Goal: Task Accomplishment & Management: Manage account settings

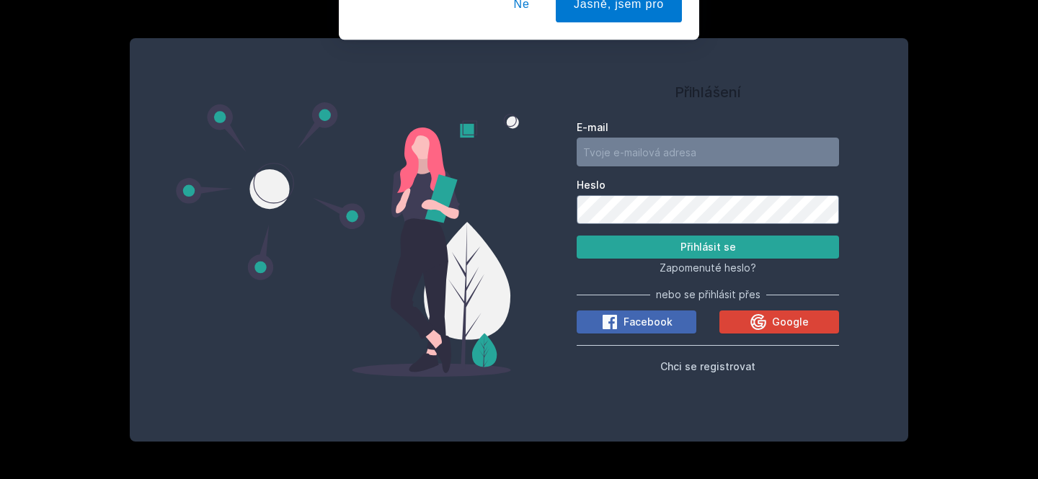
click at [529, 86] on button "Ne" at bounding box center [522, 93] width 52 height 36
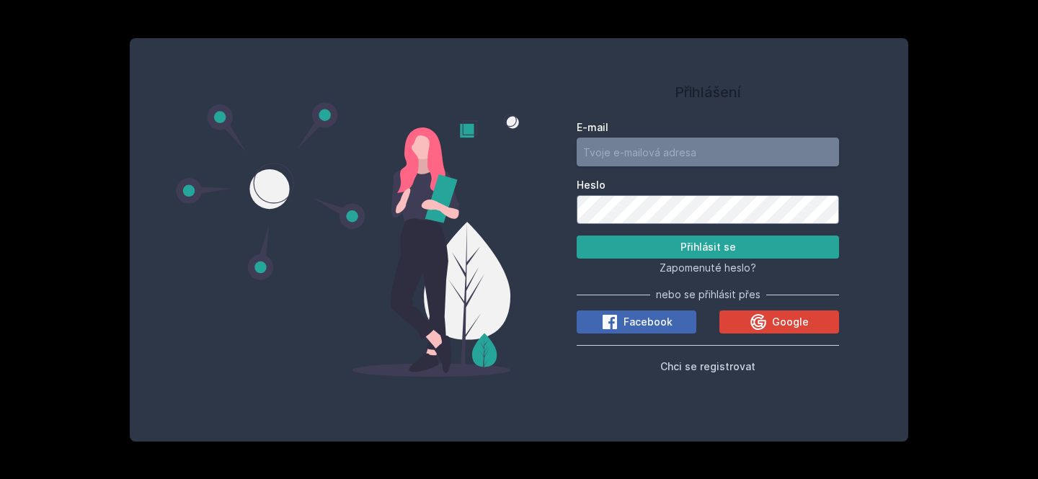
click at [627, 142] on input "E-mail" at bounding box center [707, 152] width 262 height 29
type input "[EMAIL_ADDRESS][DOMAIN_NAME]"
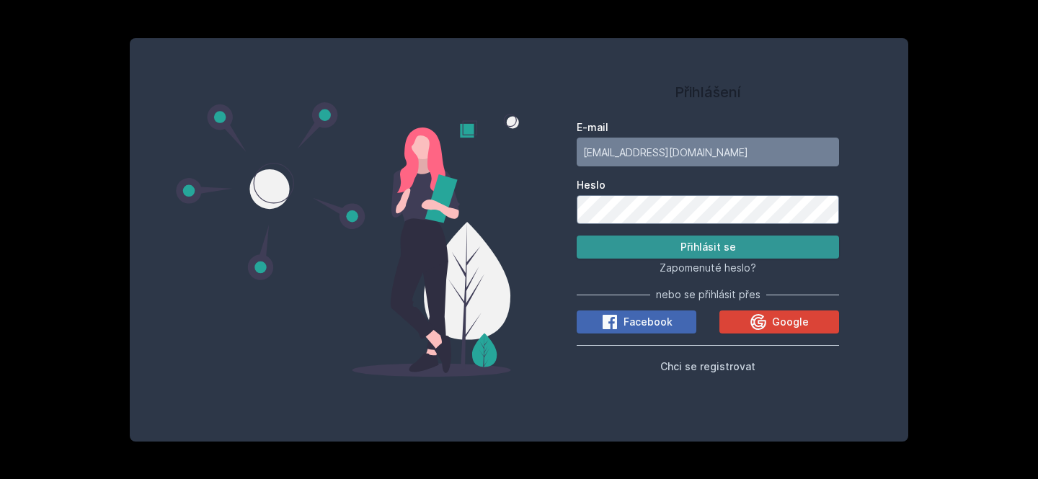
click at [689, 251] on button "Přihlásit se" at bounding box center [707, 247] width 262 height 23
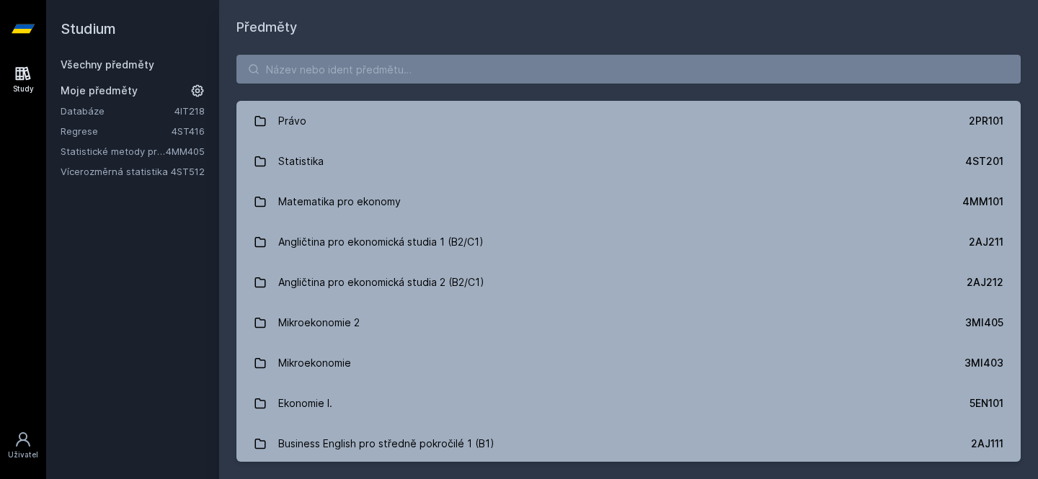
click at [186, 110] on link "4IT218" at bounding box center [189, 111] width 30 height 12
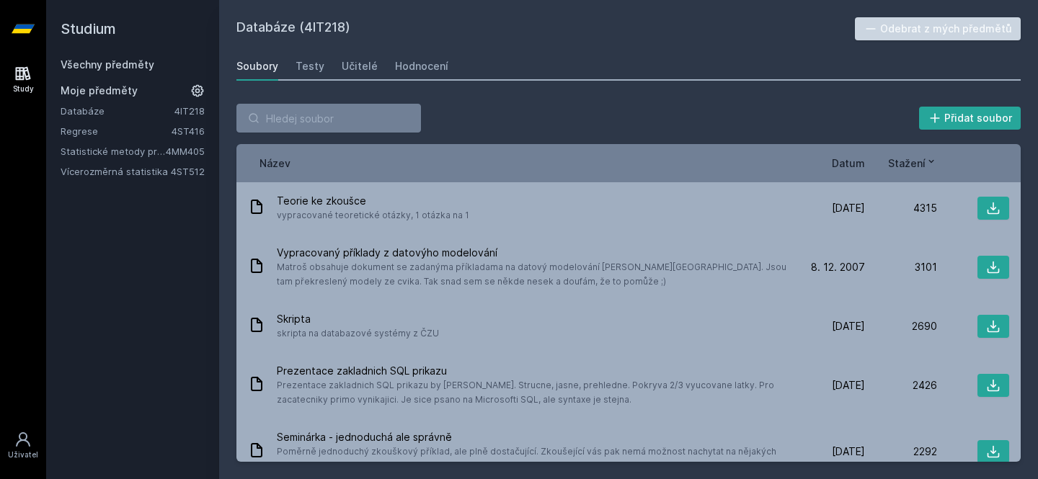
click at [911, 31] on button "Odebrat z mých předmětů" at bounding box center [938, 28] width 166 height 23
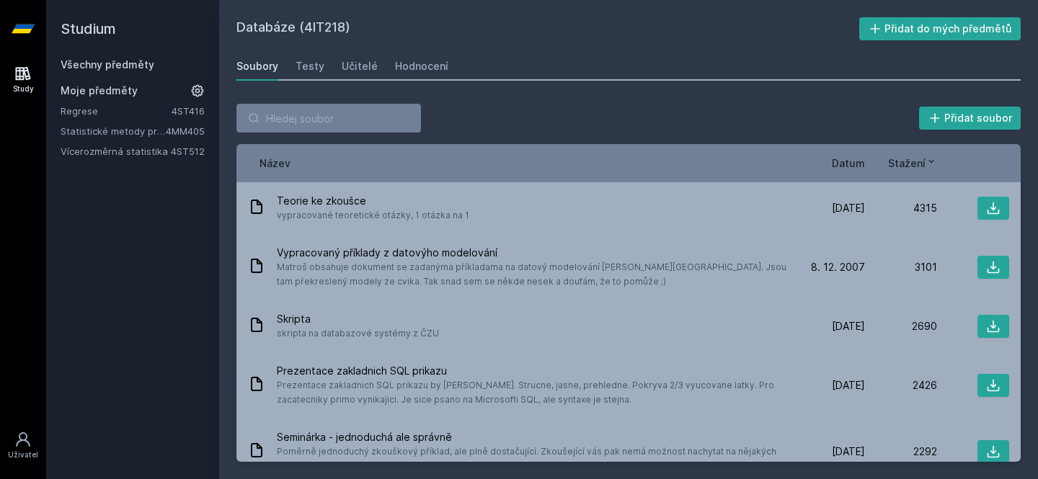
click at [181, 114] on link "4ST416" at bounding box center [187, 111] width 33 height 12
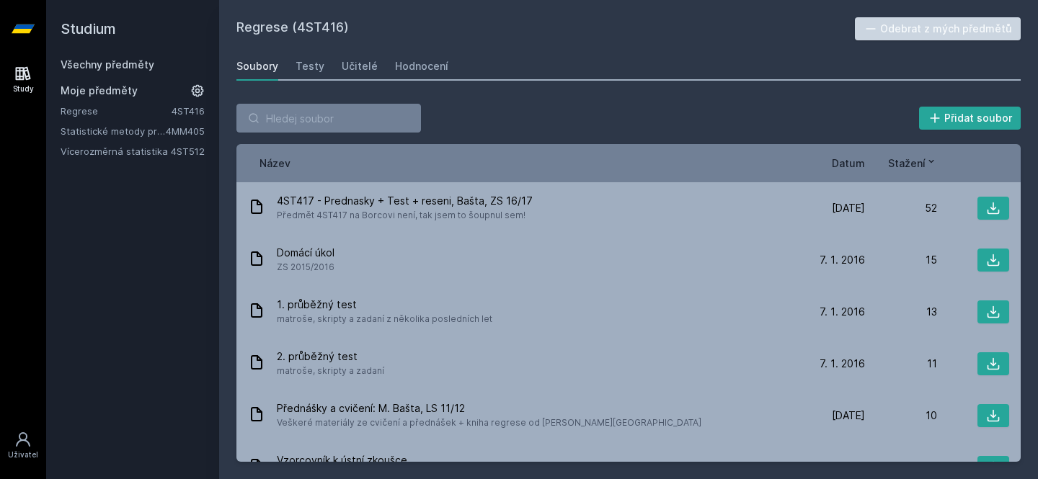
click at [922, 32] on button "Odebrat z mých předmětů" at bounding box center [938, 28] width 166 height 23
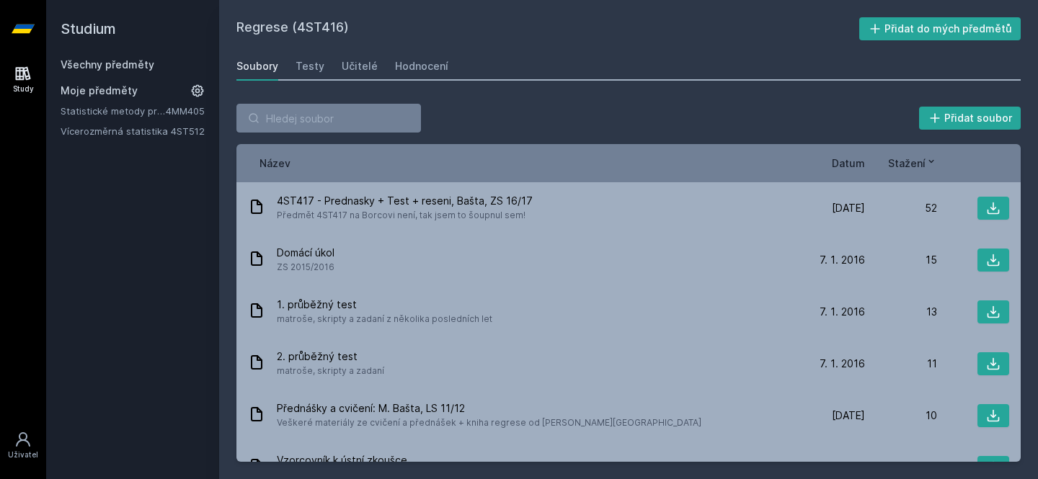
click at [177, 112] on link "4MM405" at bounding box center [185, 111] width 39 height 12
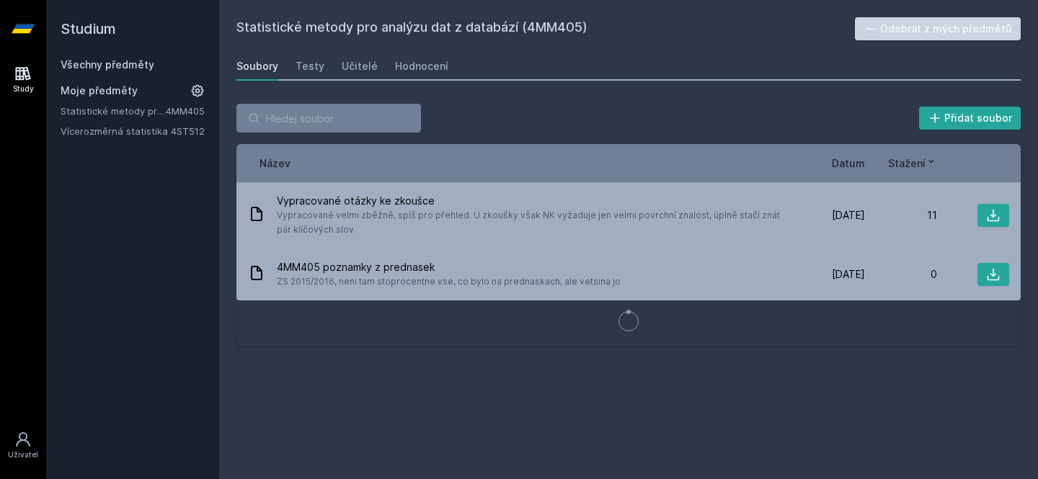
click at [893, 31] on button "Odebrat z mých předmětů" at bounding box center [938, 28] width 166 height 23
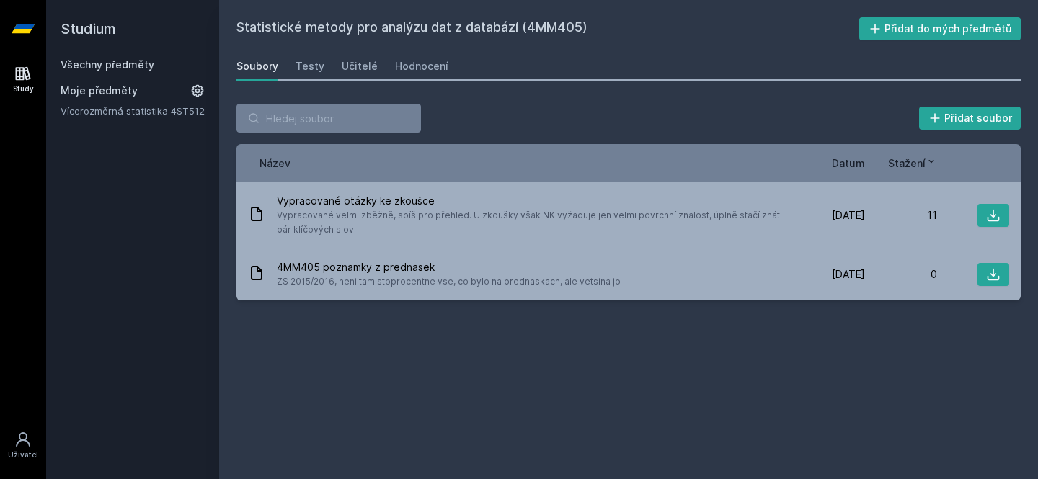
click at [147, 110] on link "Vícerozměrná statistika" at bounding box center [116, 111] width 110 height 14
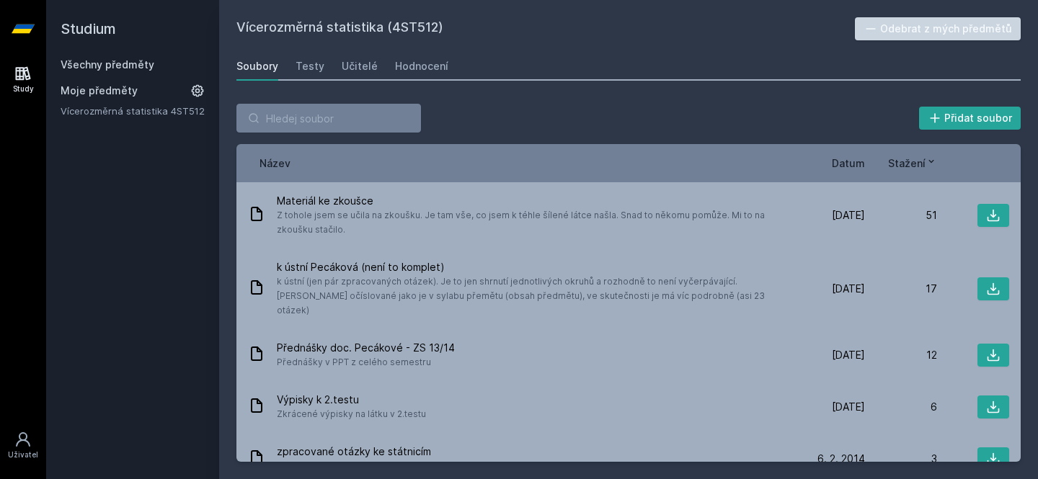
click at [913, 30] on button "Odebrat z mých předmětů" at bounding box center [938, 28] width 166 height 23
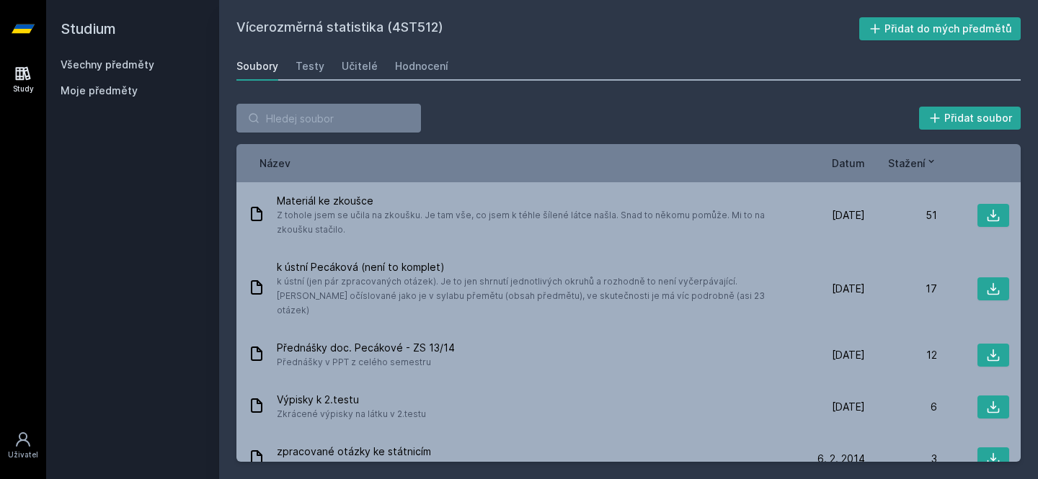
click at [31, 82] on link "Study" at bounding box center [23, 80] width 40 height 44
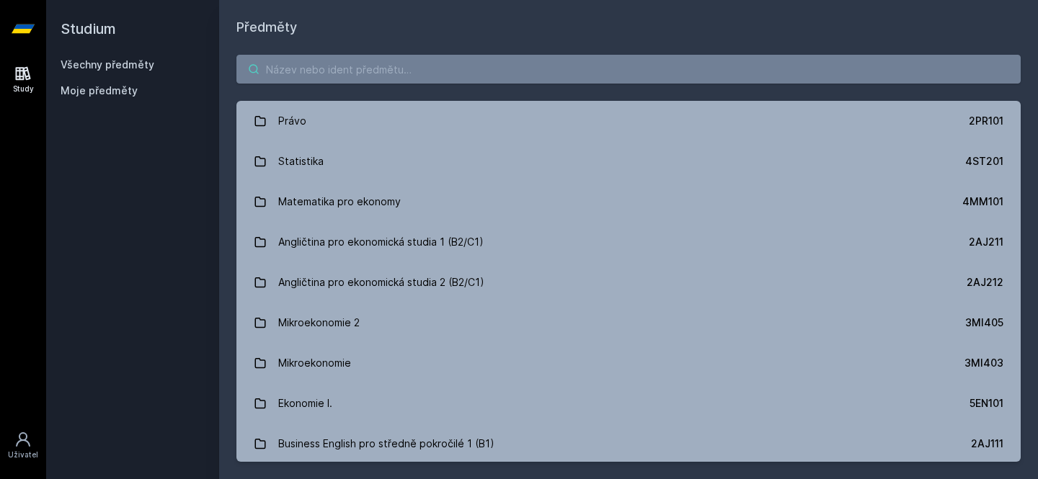
click at [318, 76] on input "search" at bounding box center [628, 69] width 784 height 29
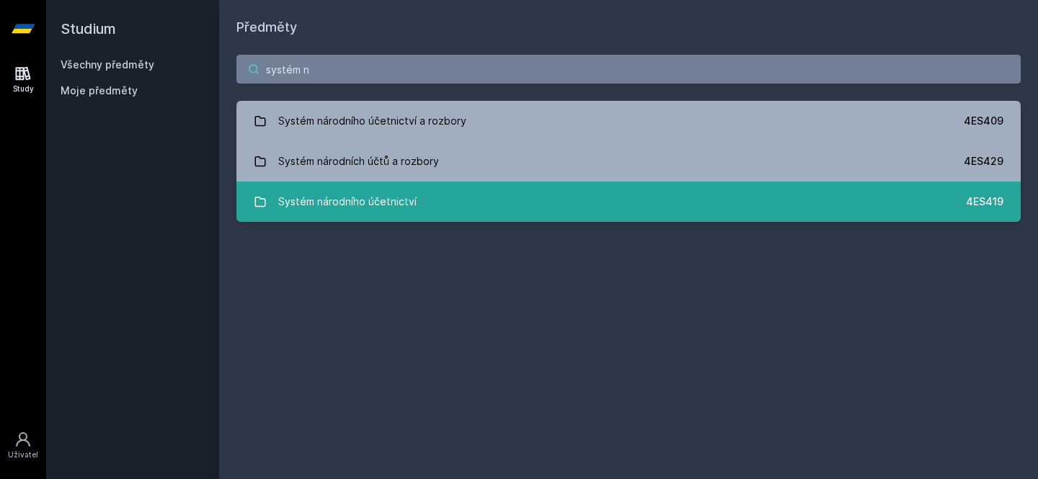
type input "systém n"
click at [332, 204] on div "Systém národního účetnictví" at bounding box center [347, 201] width 138 height 29
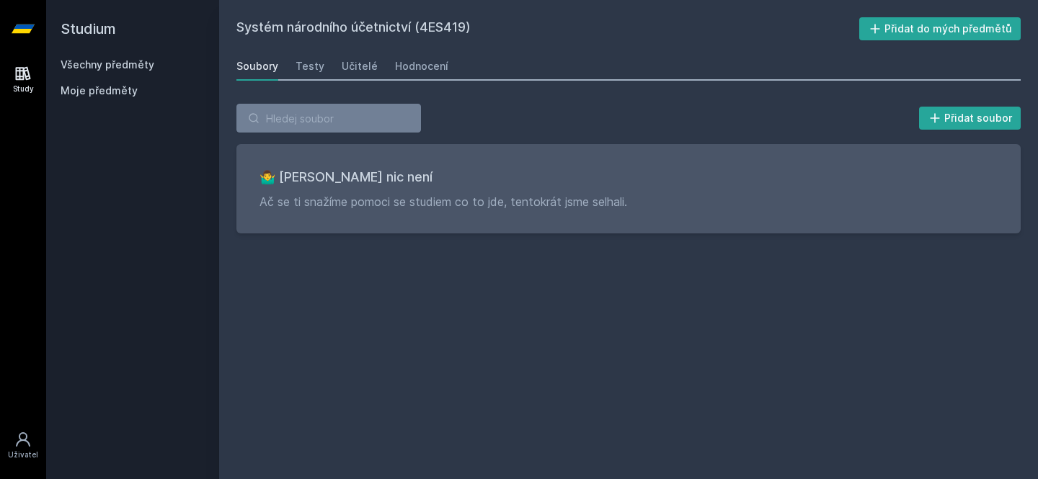
click at [132, 91] on span "Moje předměty" at bounding box center [99, 91] width 77 height 14
click at [124, 71] on link "Všechny předměty" at bounding box center [108, 64] width 94 height 12
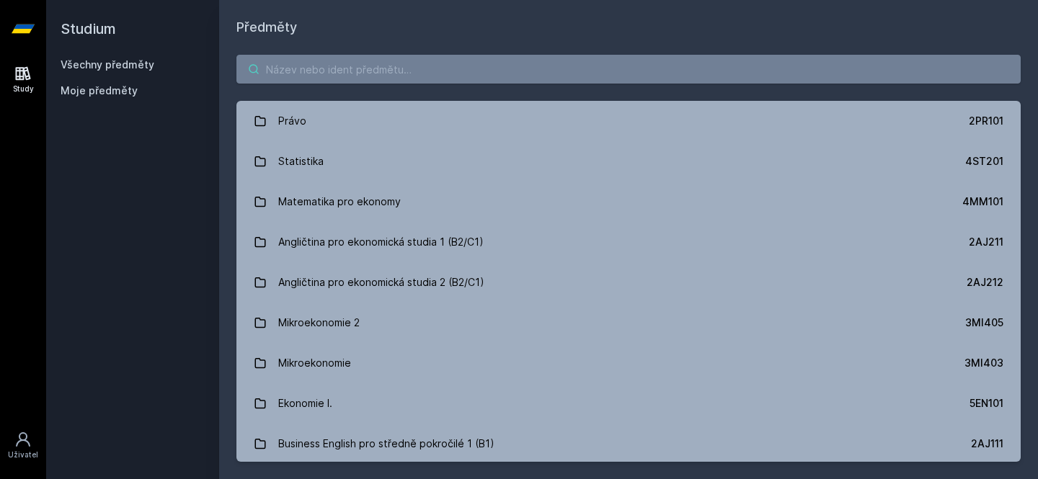
click at [281, 81] on input "search" at bounding box center [628, 69] width 784 height 29
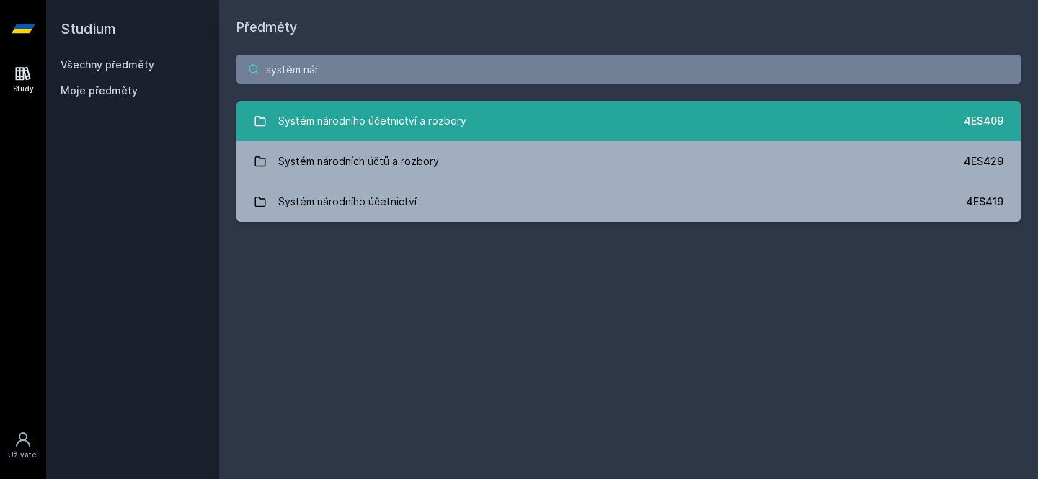
type input "systém nár"
click at [417, 128] on div "Systém národního účetnictví a rozbory" at bounding box center [372, 121] width 188 height 29
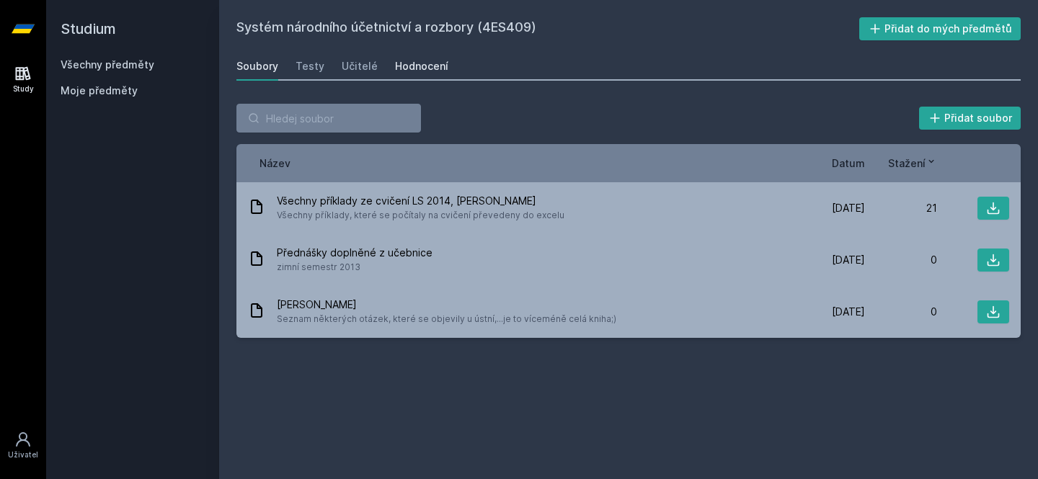
click at [437, 66] on div "Hodnocení" at bounding box center [421, 66] width 53 height 14
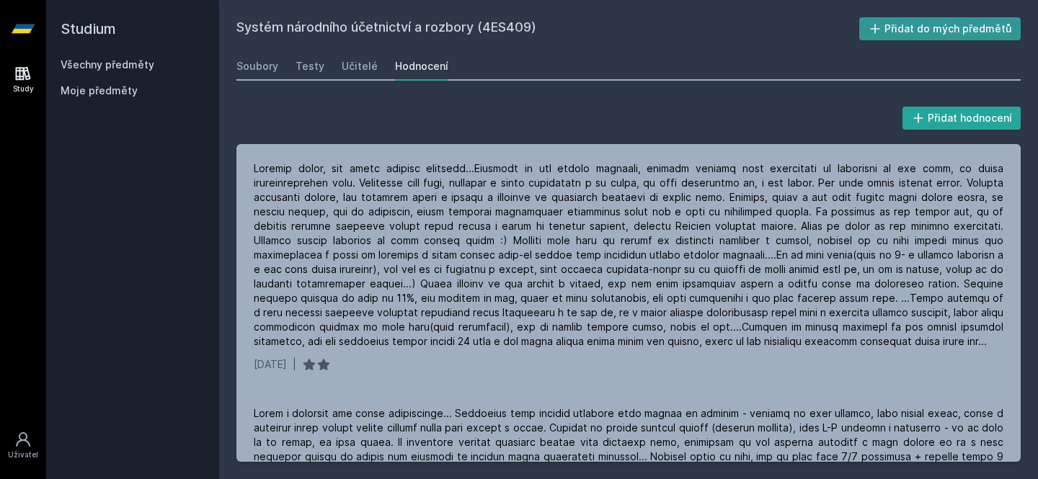
click at [899, 34] on button "Přidat do mých předmětů" at bounding box center [940, 28] width 162 height 23
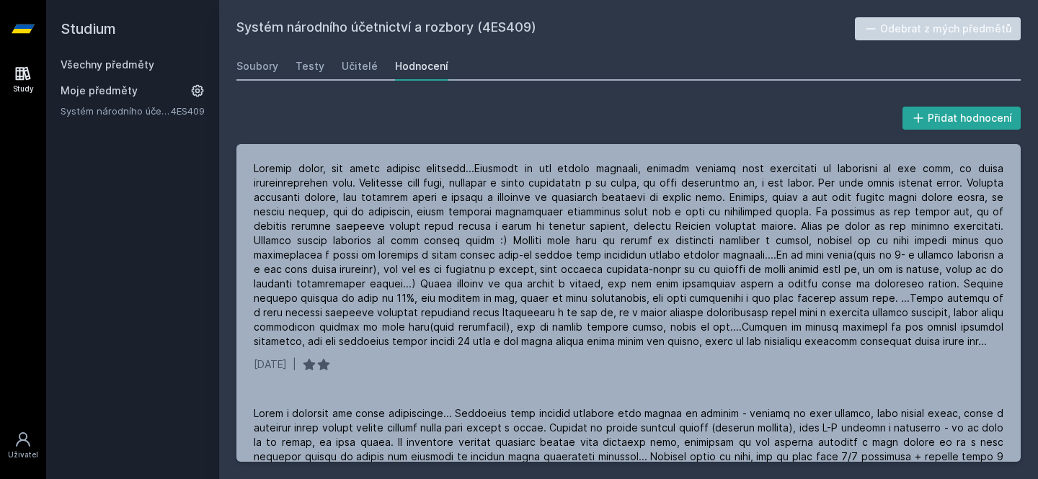
click at [130, 66] on link "Všechny předměty" at bounding box center [108, 64] width 94 height 12
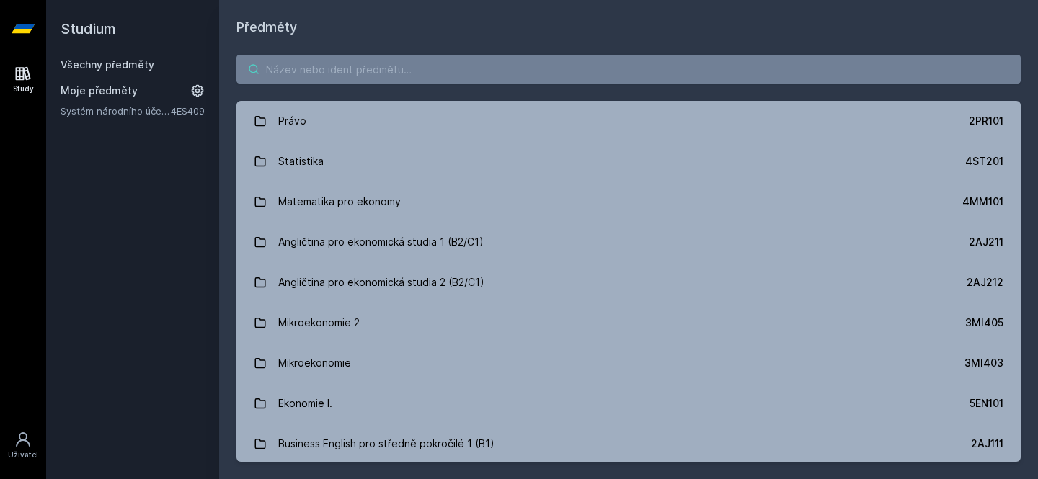
click at [311, 70] on input "search" at bounding box center [628, 69] width 784 height 29
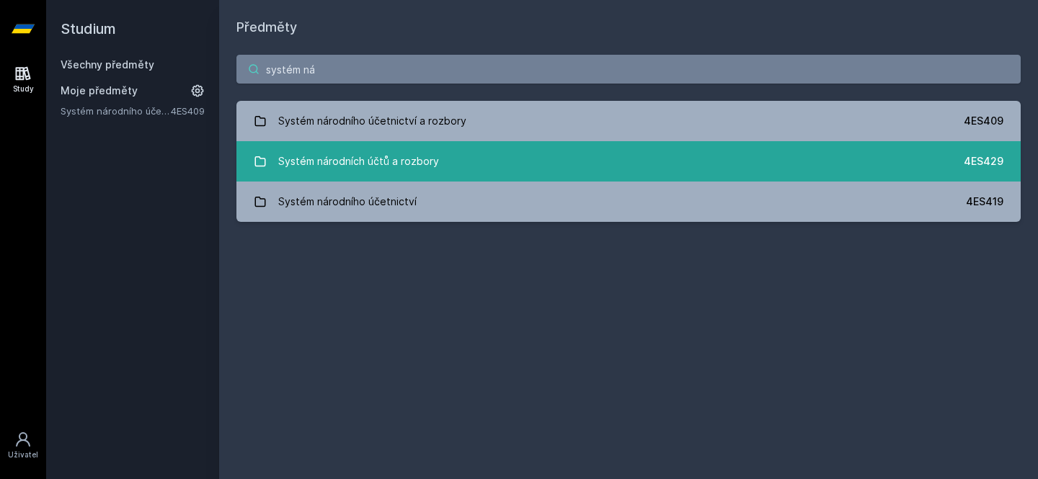
type input "systém ná"
click at [330, 166] on div "Systém národních účtů a rozbory" at bounding box center [358, 161] width 161 height 29
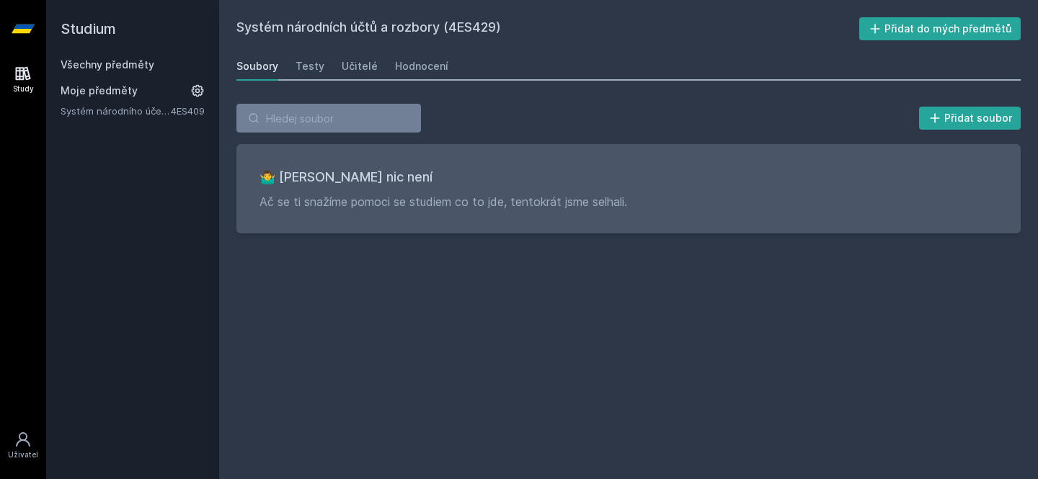
click at [146, 110] on link "Systém národního účetnictví a rozbory" at bounding box center [116, 111] width 110 height 14
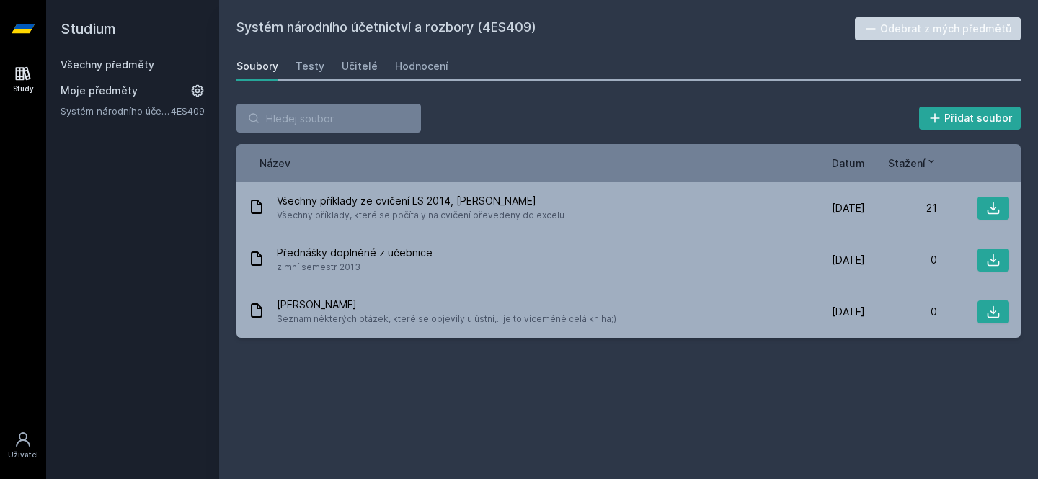
click at [111, 57] on h2 "Studium" at bounding box center [133, 29] width 144 height 58
click at [110, 68] on link "Všechny předměty" at bounding box center [108, 64] width 94 height 12
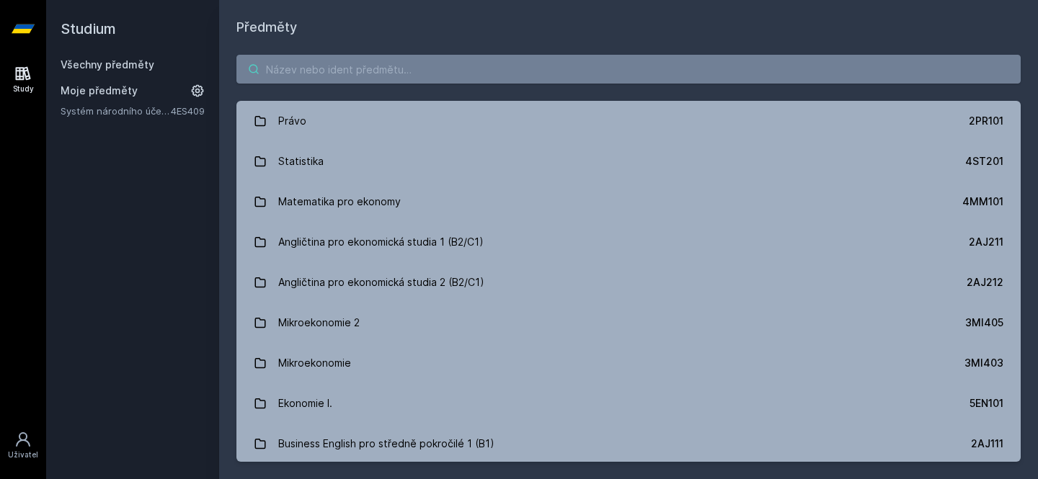
click at [272, 70] on input "search" at bounding box center [628, 69] width 784 height 29
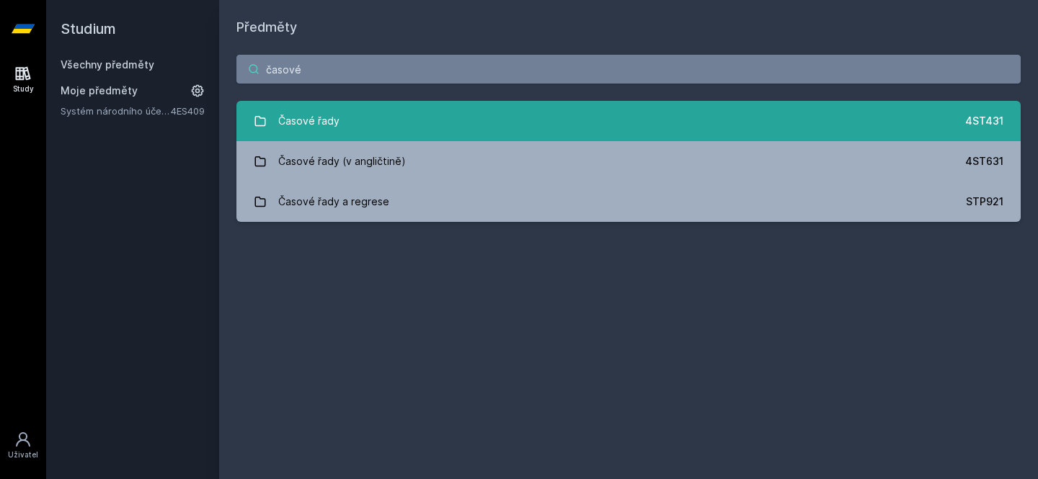
type input "časové"
click at [298, 108] on div "Časové řady" at bounding box center [308, 121] width 61 height 29
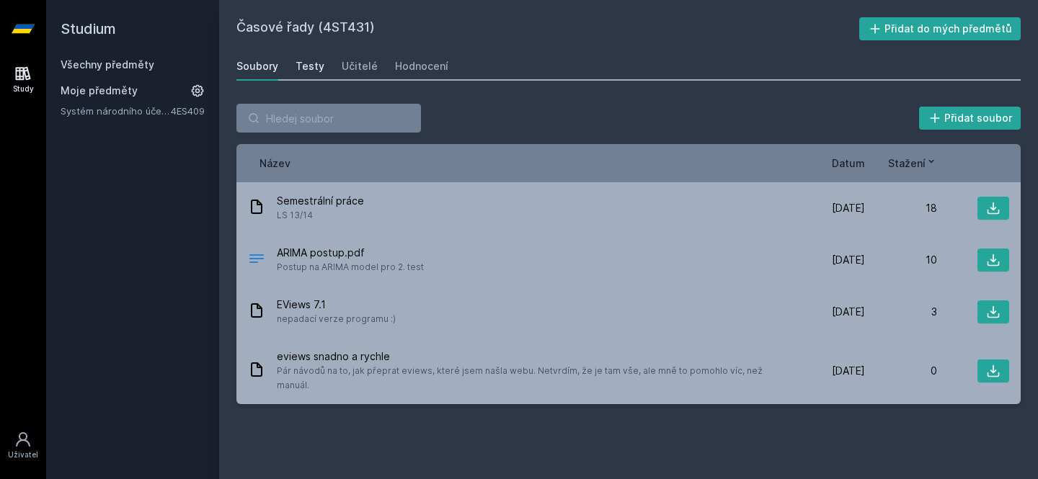
click at [319, 70] on div "Testy" at bounding box center [309, 66] width 29 height 14
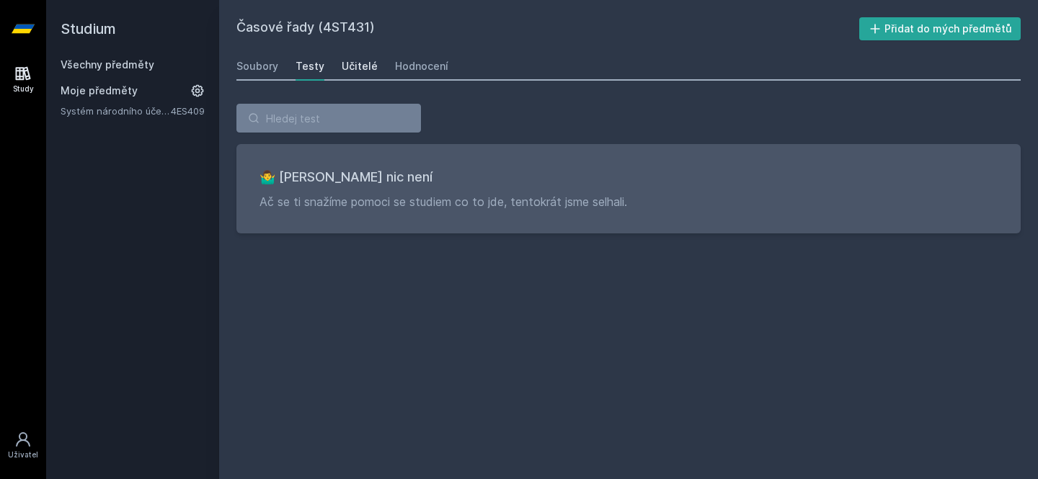
click at [362, 70] on div "Učitelé" at bounding box center [360, 66] width 36 height 14
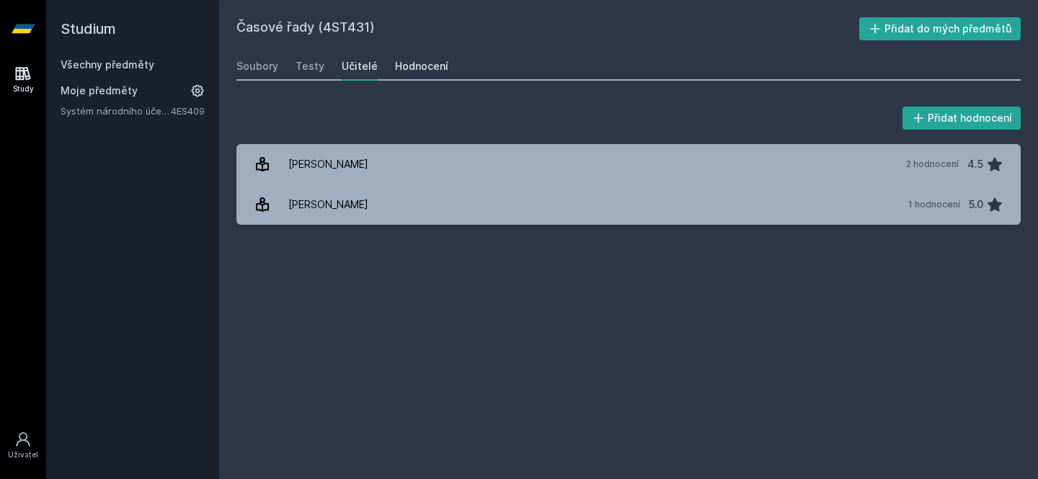
click at [422, 66] on div "Hodnocení" at bounding box center [421, 66] width 53 height 14
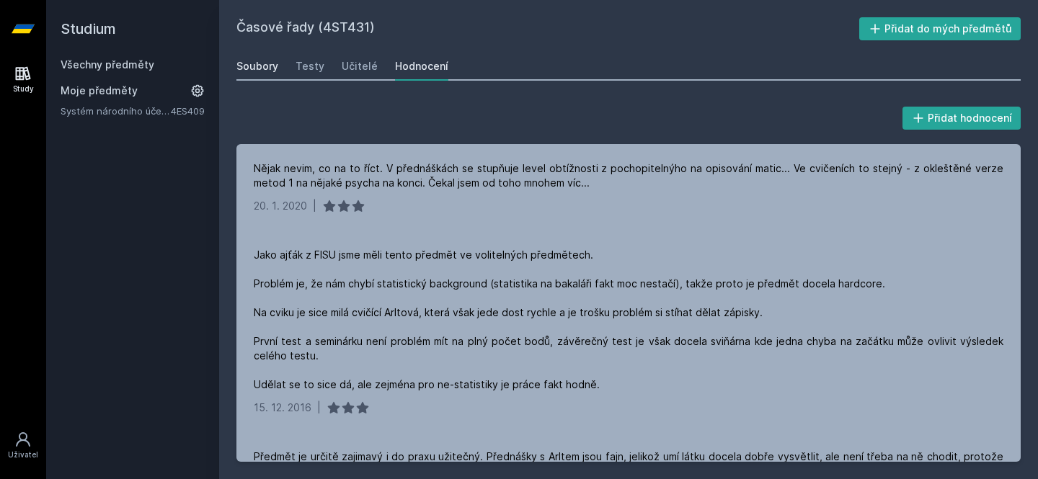
click at [266, 68] on div "Soubory" at bounding box center [257, 66] width 42 height 14
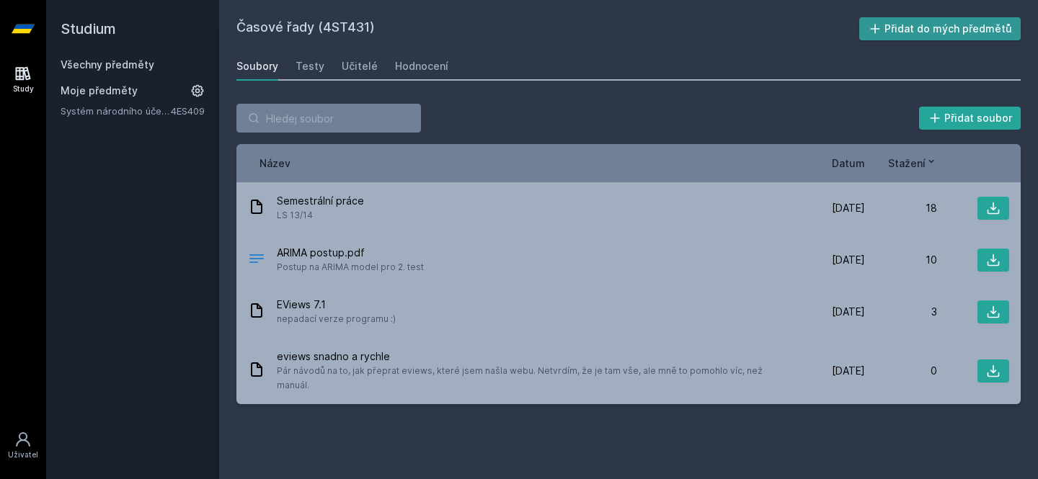
click at [935, 27] on button "Přidat do mých předmětů" at bounding box center [940, 28] width 162 height 23
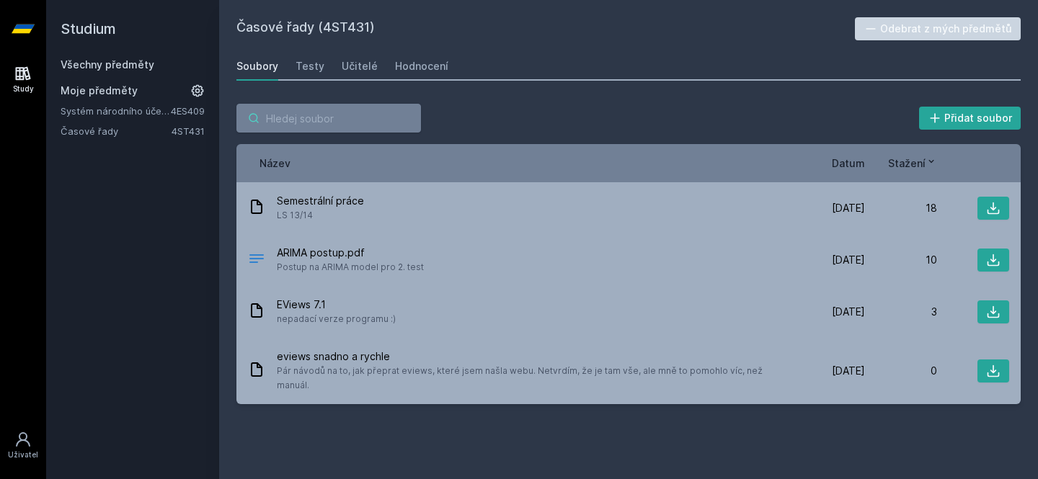
click at [375, 112] on input "search" at bounding box center [328, 118] width 184 height 29
type input "d"
click at [112, 91] on span "Moje předměty" at bounding box center [99, 91] width 77 height 14
click at [119, 68] on link "Všechny předměty" at bounding box center [108, 64] width 94 height 12
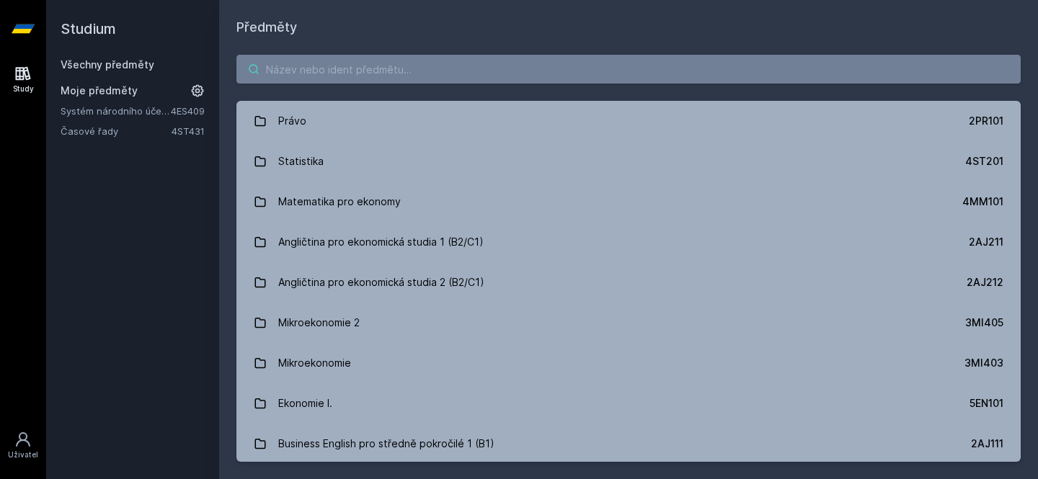
click at [336, 79] on input "search" at bounding box center [628, 69] width 784 height 29
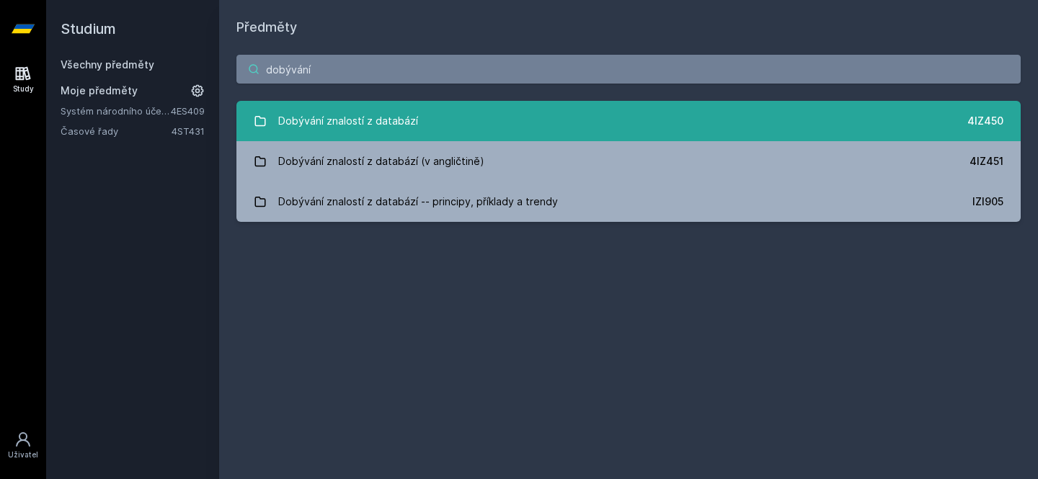
type input "dobývání"
click at [292, 133] on div "Dobývání znalostí z databází" at bounding box center [348, 121] width 140 height 29
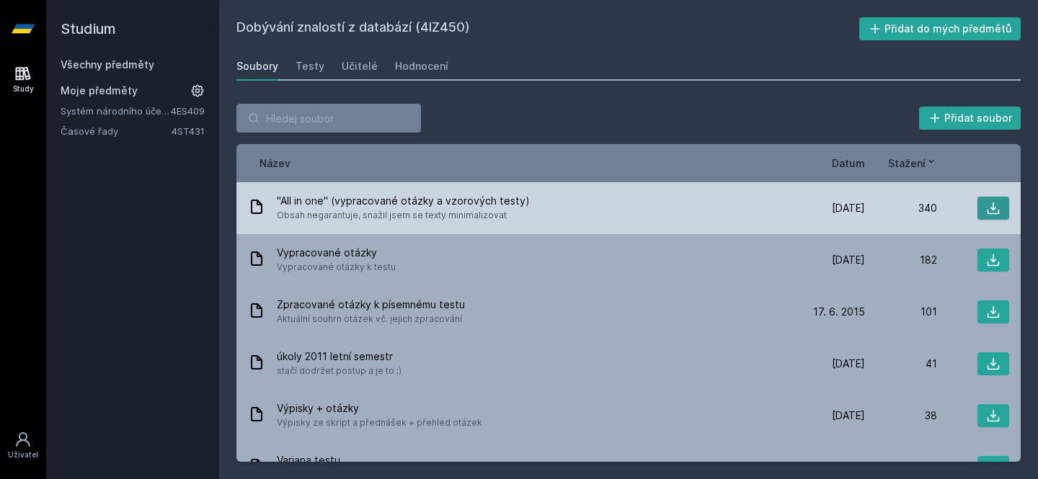
click at [990, 210] on icon at bounding box center [993, 208] width 14 height 14
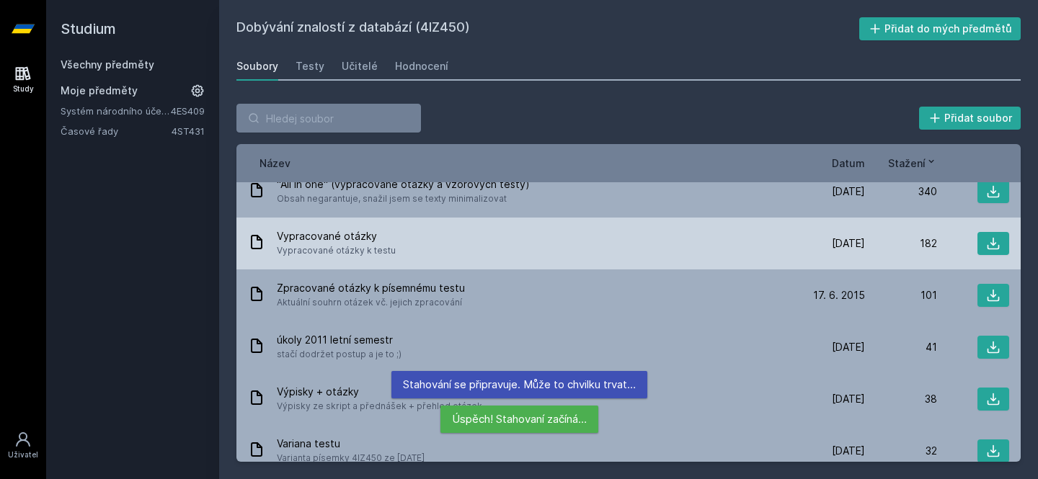
scroll to position [20, 0]
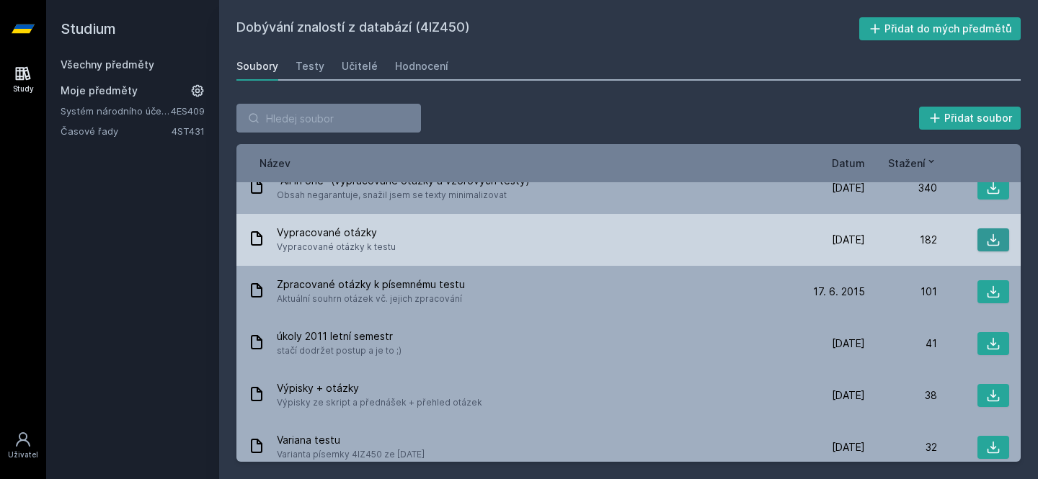
click at [989, 234] on icon at bounding box center [993, 240] width 14 height 14
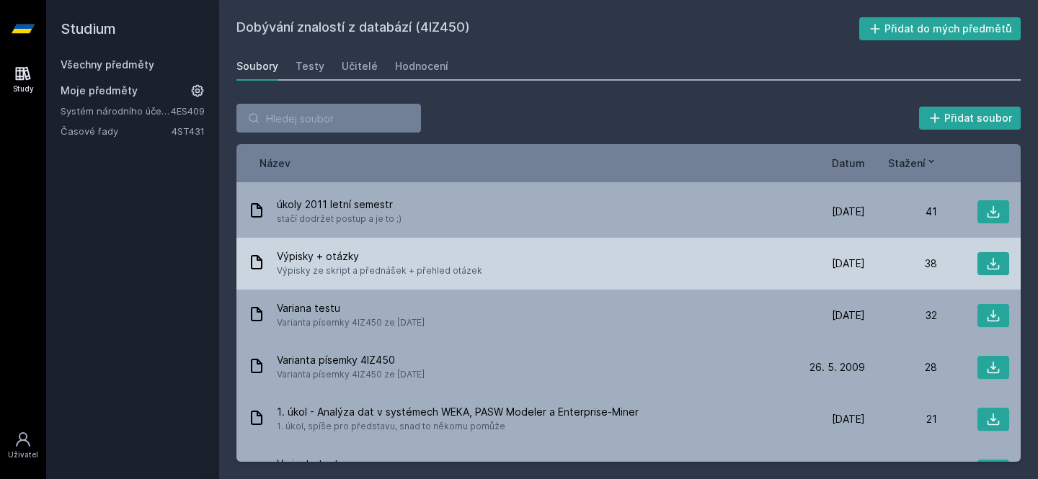
scroll to position [163, 0]
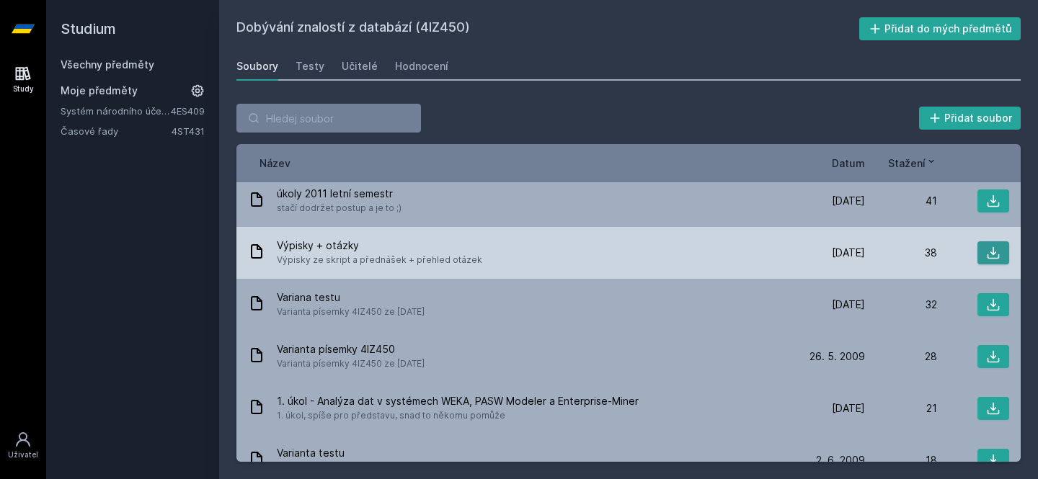
click at [981, 252] on button at bounding box center [993, 252] width 32 height 23
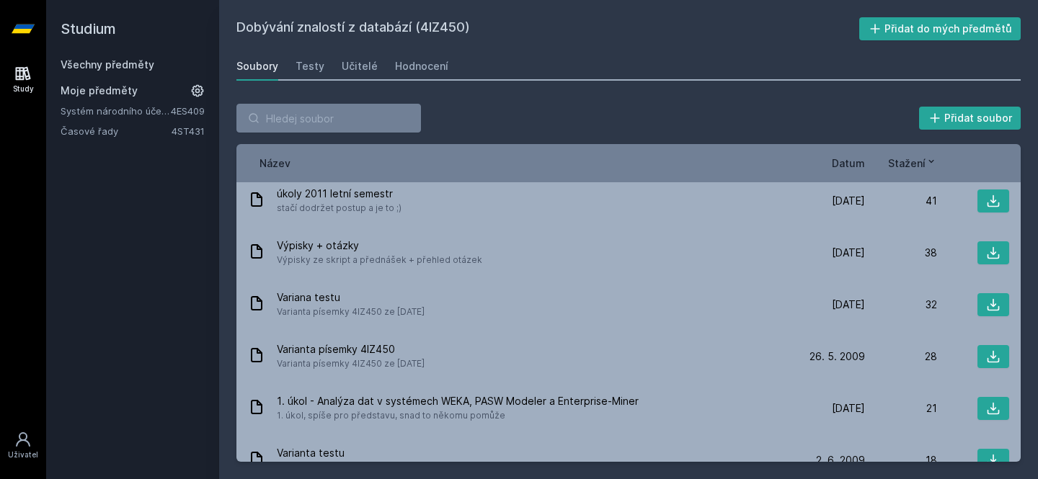
scroll to position [0, 0]
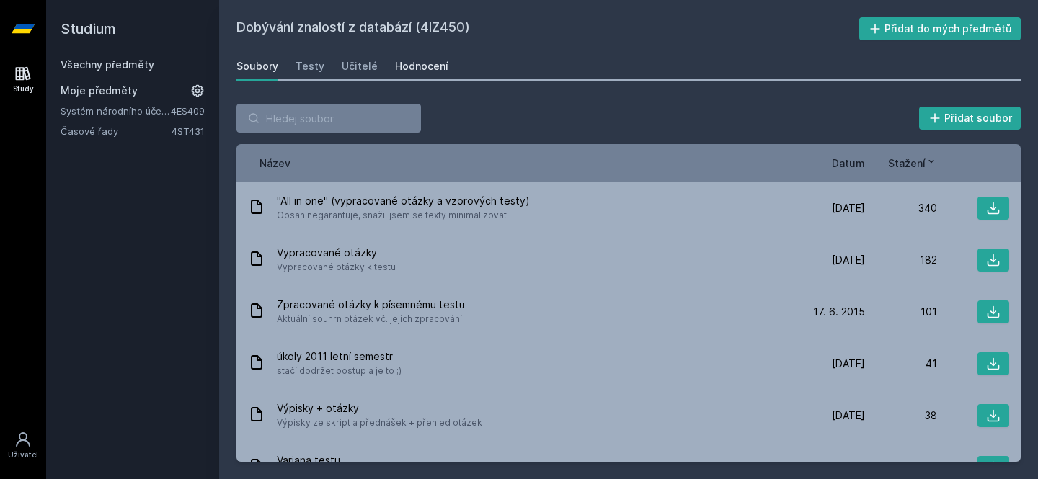
click at [420, 66] on div "Hodnocení" at bounding box center [421, 66] width 53 height 14
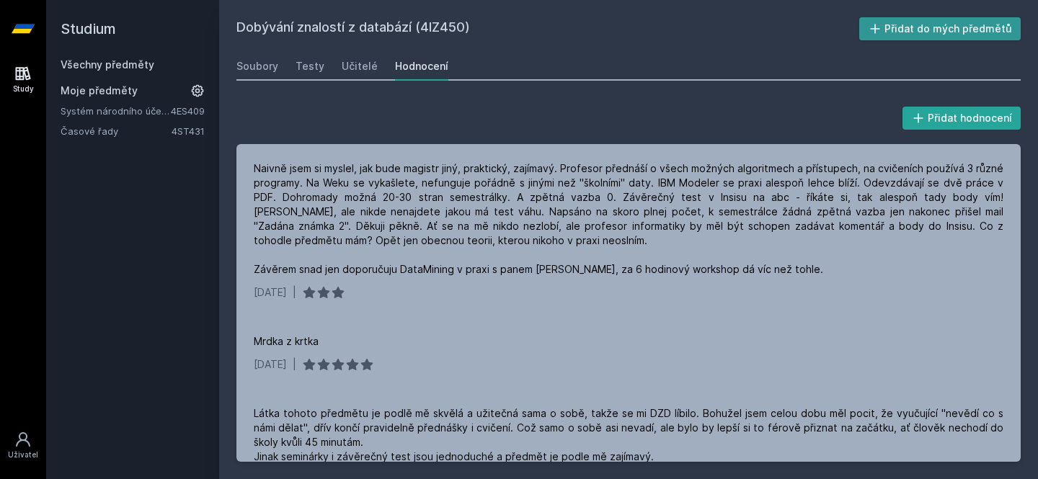
click at [926, 30] on button "Přidat do mých předmětů" at bounding box center [940, 28] width 162 height 23
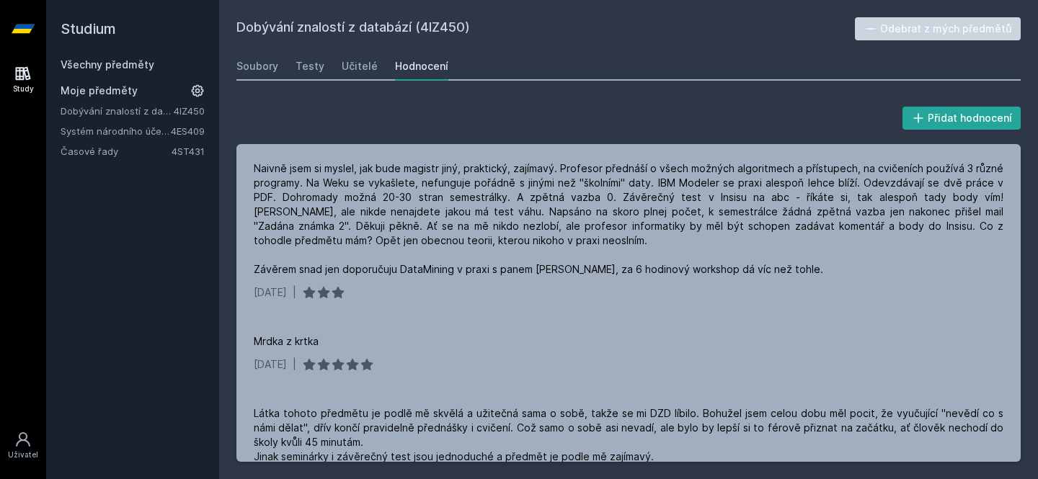
click at [136, 68] on link "Všechny předměty" at bounding box center [108, 64] width 94 height 12
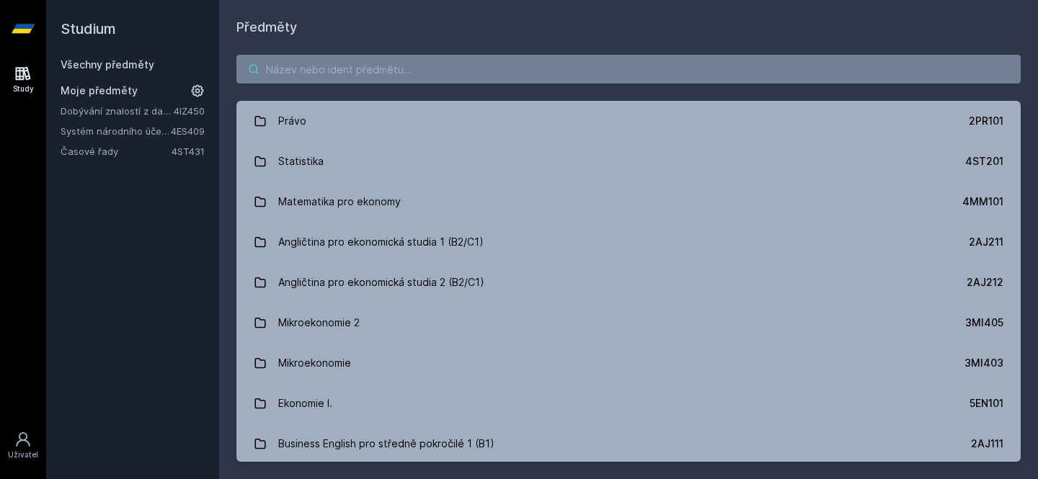
click at [301, 70] on input "search" at bounding box center [628, 69] width 784 height 29
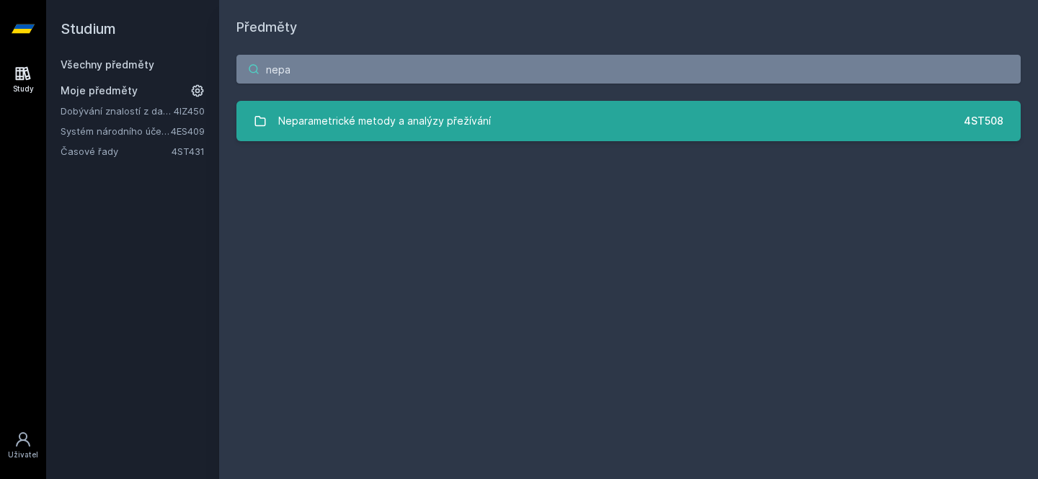
type input "nepa"
click at [331, 118] on div "Neparametrické metody a analýzy přežívání" at bounding box center [384, 121] width 213 height 29
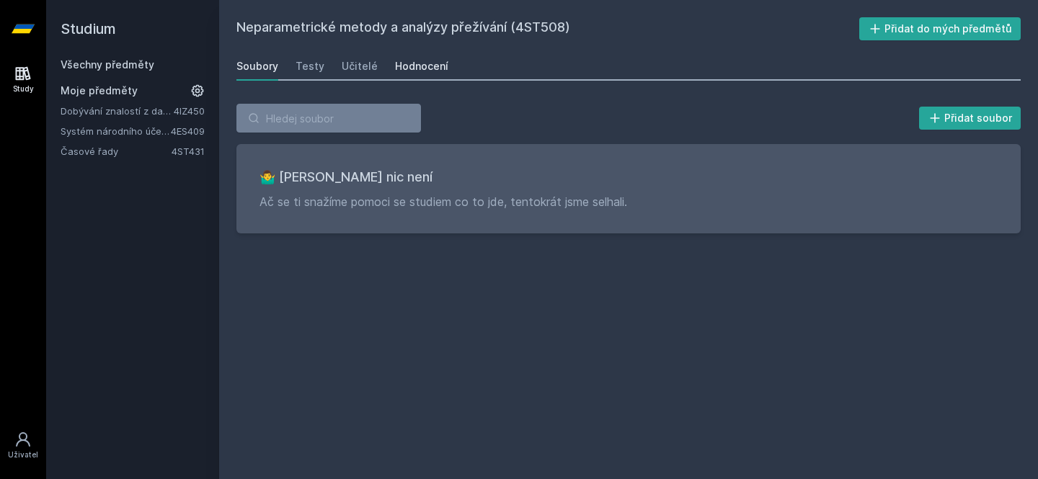
click at [429, 65] on div "Hodnocení" at bounding box center [421, 66] width 53 height 14
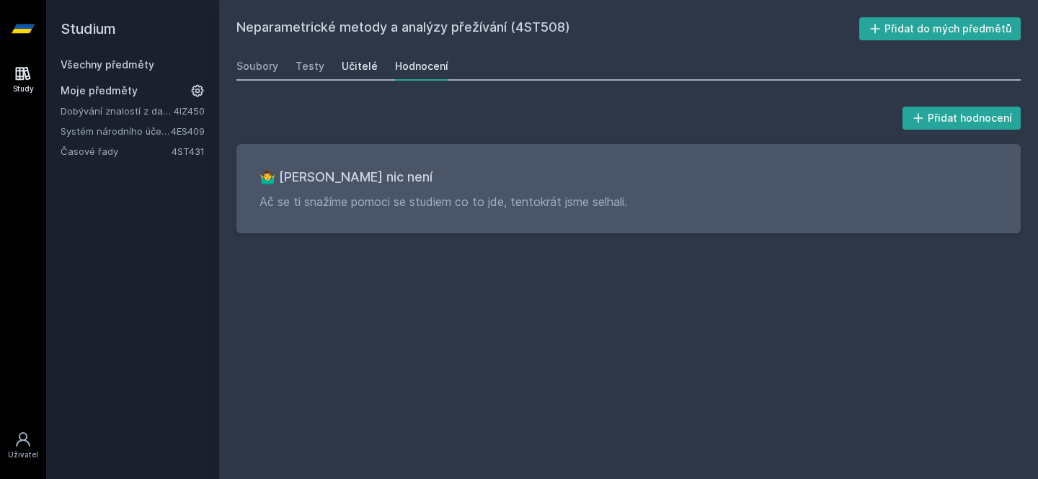
click at [355, 69] on div "Učitelé" at bounding box center [360, 66] width 36 height 14
click at [296, 71] on div "Testy" at bounding box center [309, 66] width 29 height 14
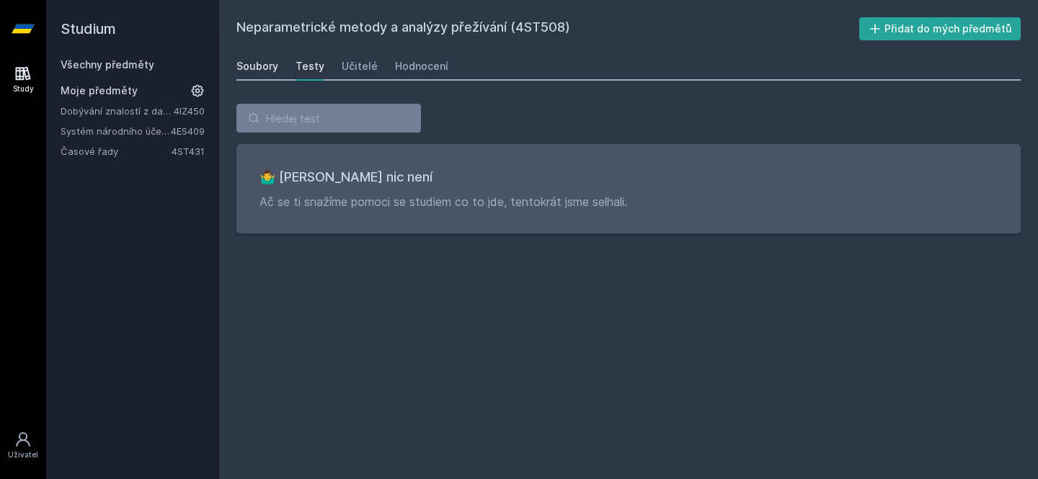
click at [258, 71] on div "Soubory" at bounding box center [257, 66] width 42 height 14
click at [105, 89] on span "Moje předměty" at bounding box center [99, 91] width 77 height 14
click at [121, 68] on link "Všechny předměty" at bounding box center [108, 64] width 94 height 12
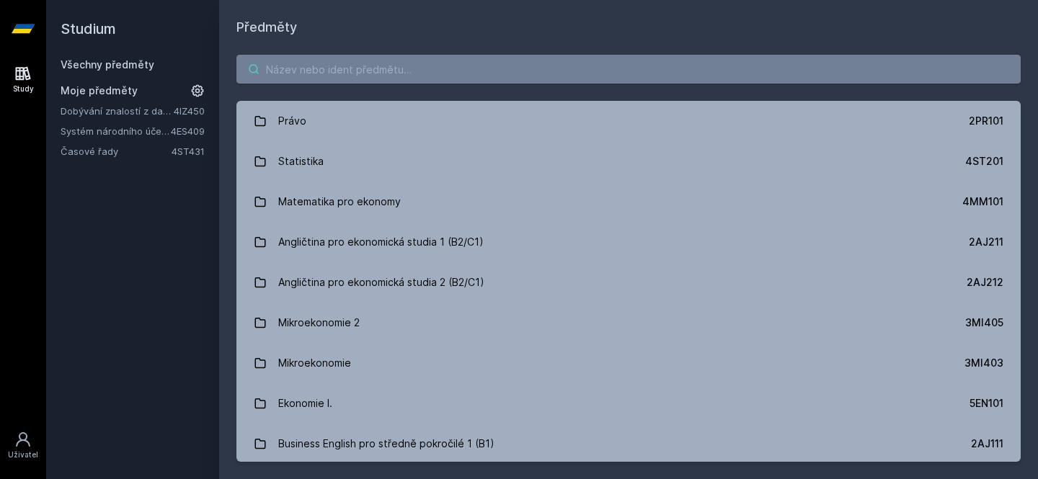
click at [267, 73] on input "search" at bounding box center [628, 69] width 784 height 29
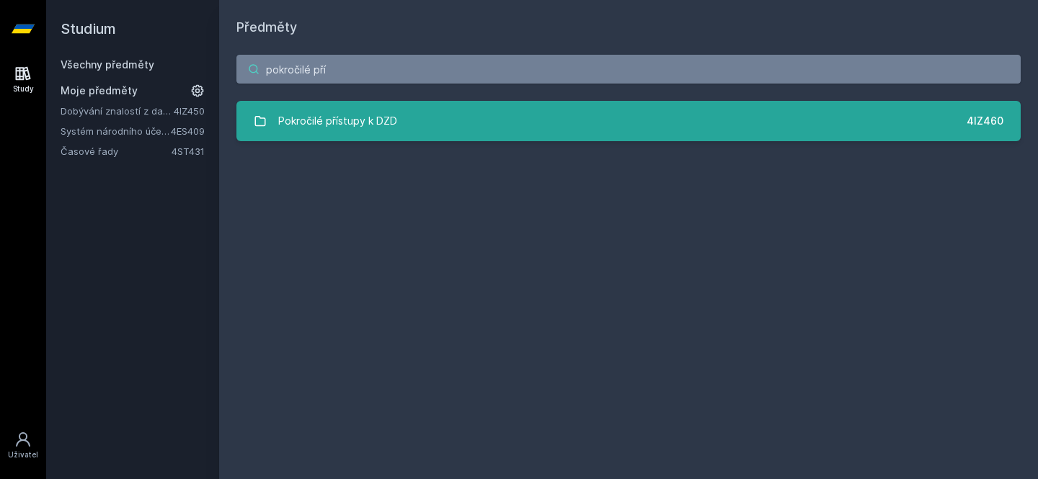
type input "pokročilé pří"
click at [318, 125] on div "Pokročilé přístupy k DZD" at bounding box center [337, 121] width 119 height 29
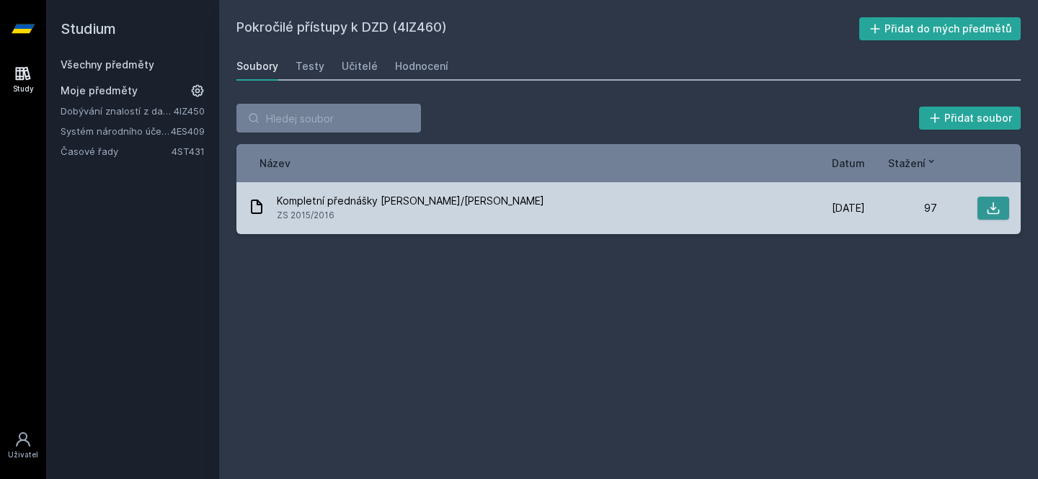
click at [995, 210] on icon at bounding box center [993, 208] width 14 height 14
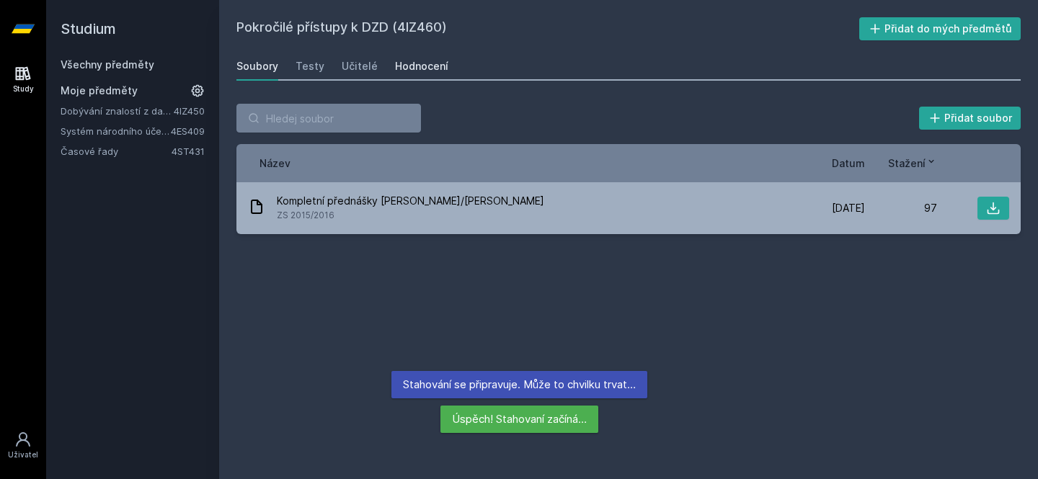
click at [416, 66] on div "Hodnocení" at bounding box center [421, 66] width 53 height 14
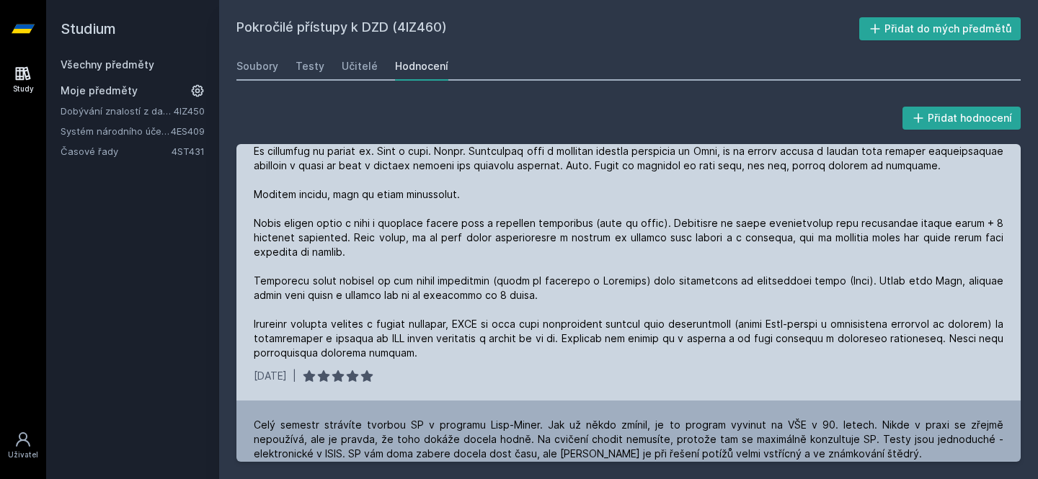
scroll to position [70, 0]
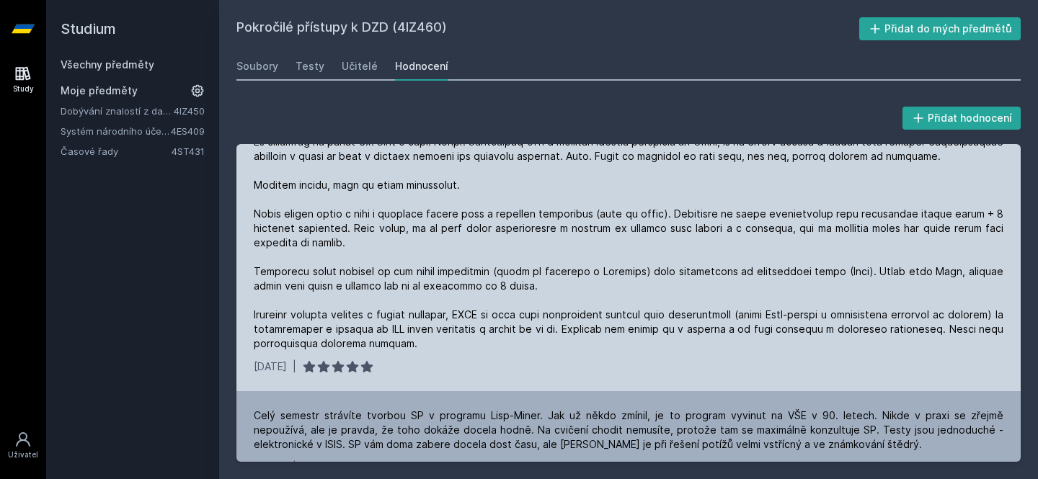
click at [462, 293] on div at bounding box center [628, 221] width 749 height 259
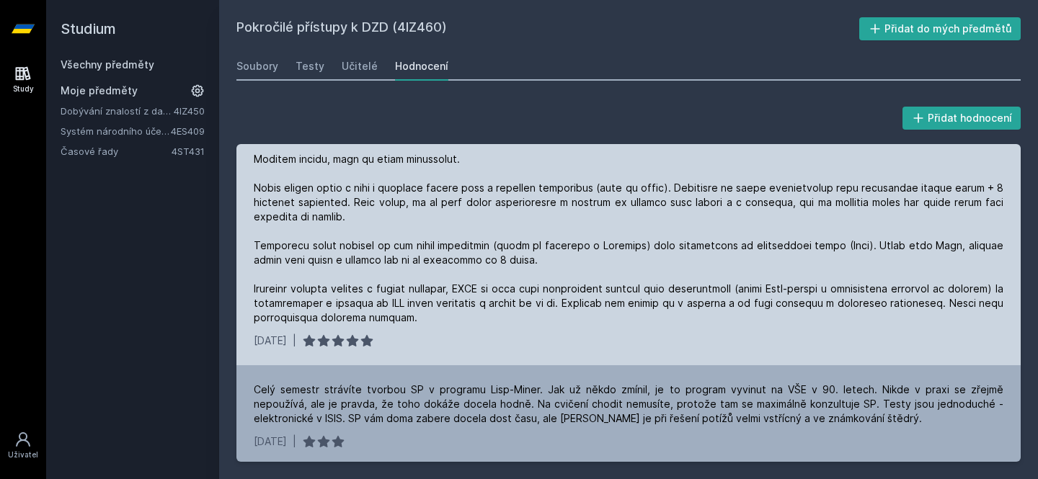
scroll to position [107, 0]
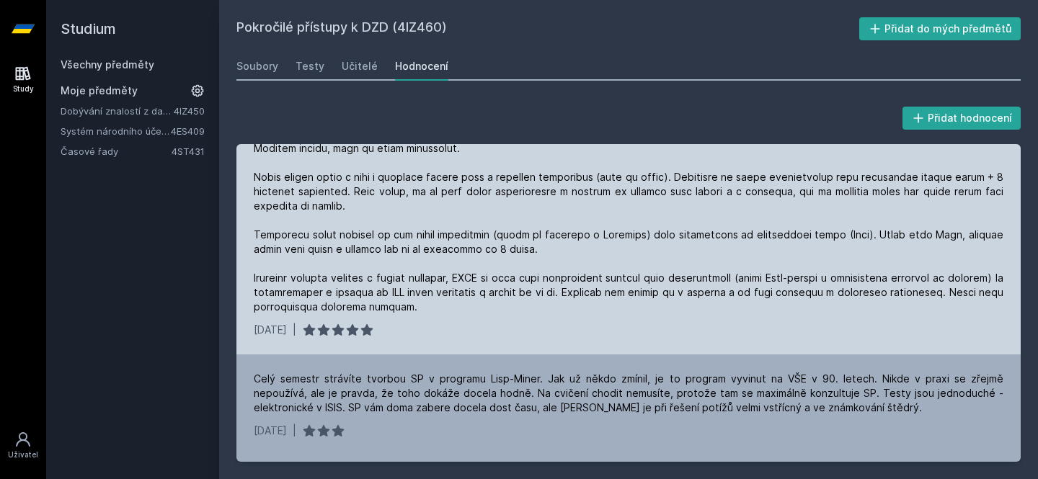
click at [533, 264] on div at bounding box center [628, 184] width 749 height 259
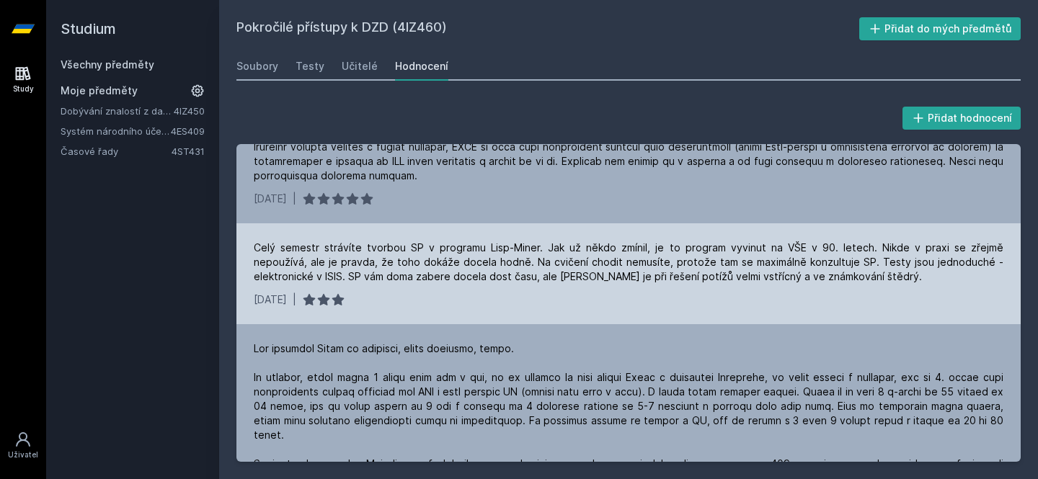
scroll to position [238, 0]
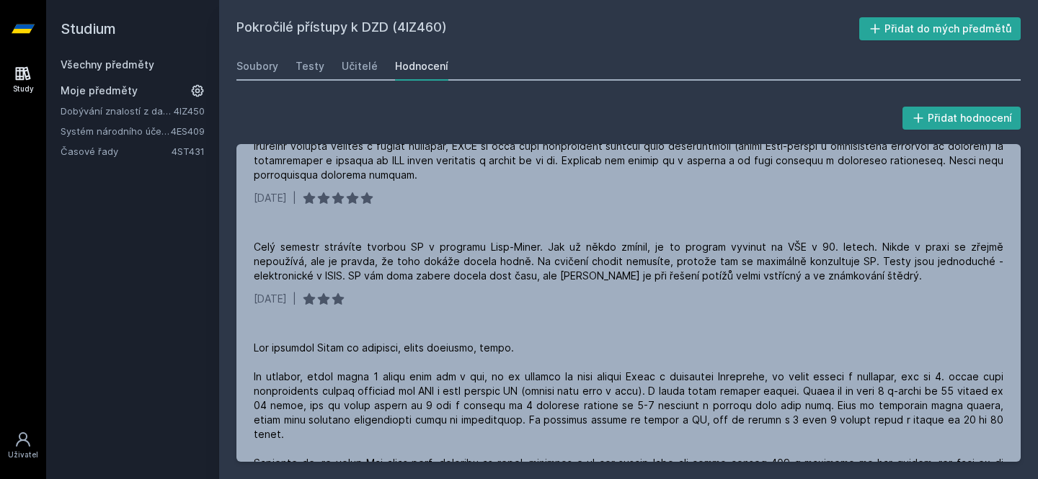
click at [397, 25] on h2 "Pokročilé přístupy k DZD (4IZ460)" at bounding box center [547, 28] width 623 height 23
copy div "Pokročilé přístupy k DZD (4IZ460)"
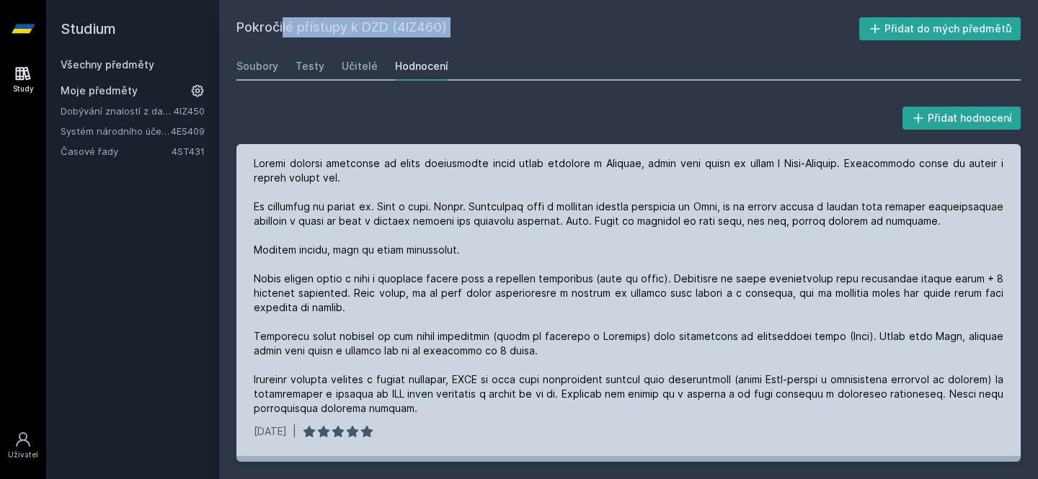
scroll to position [0, 0]
